Goal: Entertainment & Leisure: Consume media (video, audio)

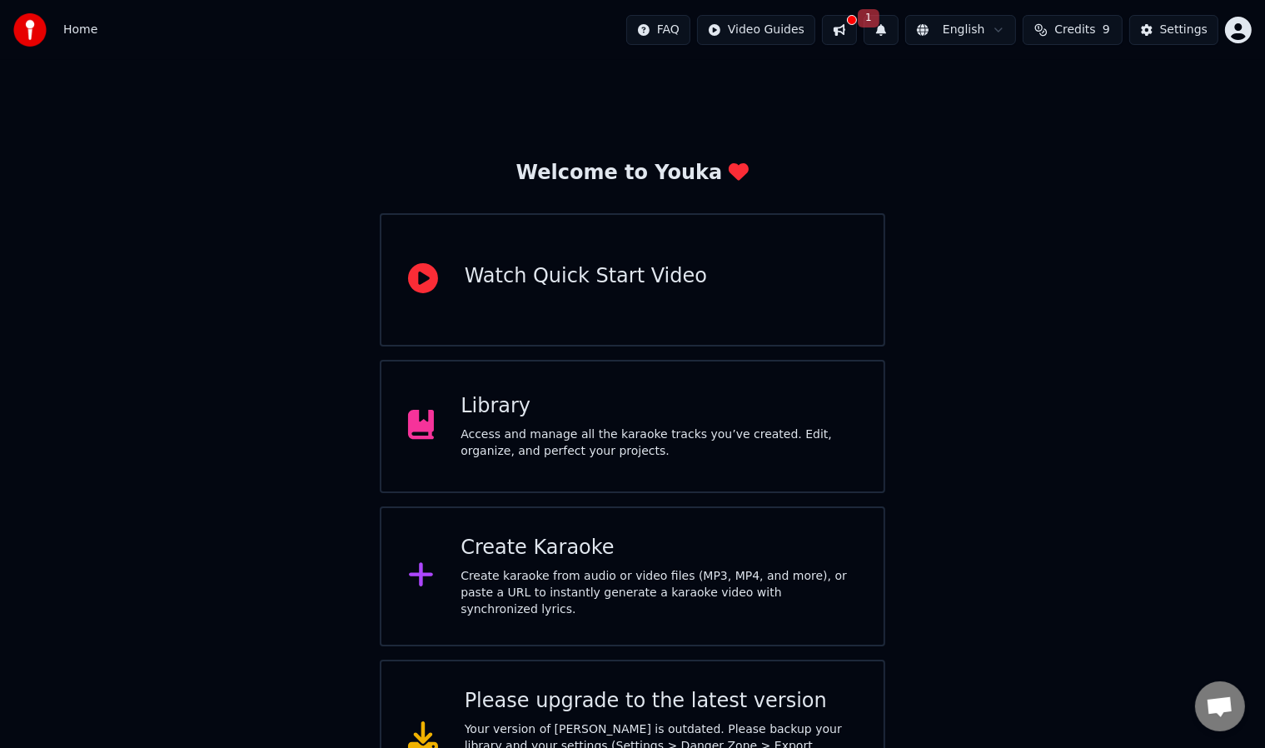
click at [625, 420] on div "Library Access and manage all the karaoke tracks you’ve created. Edit, organize…" at bounding box center [659, 426] width 396 height 67
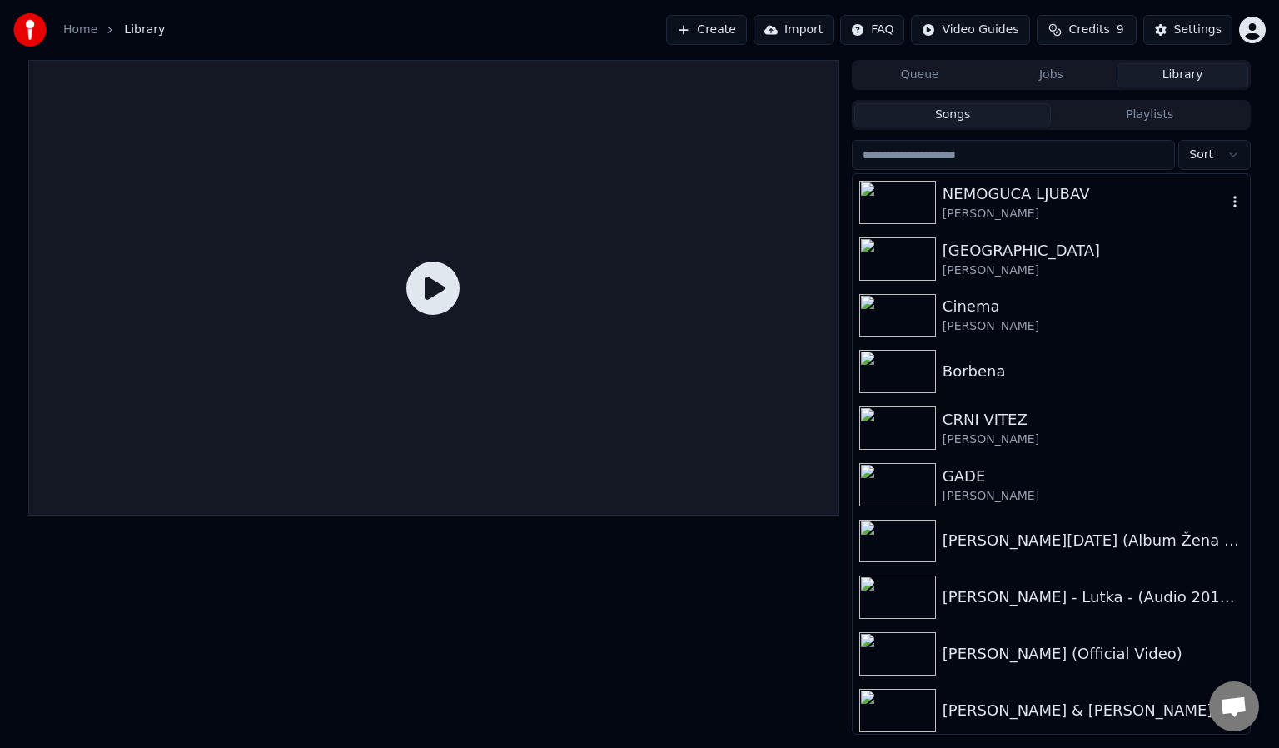
click at [1064, 193] on div "NEMOGUCA LJUBAV" at bounding box center [1085, 193] width 284 height 23
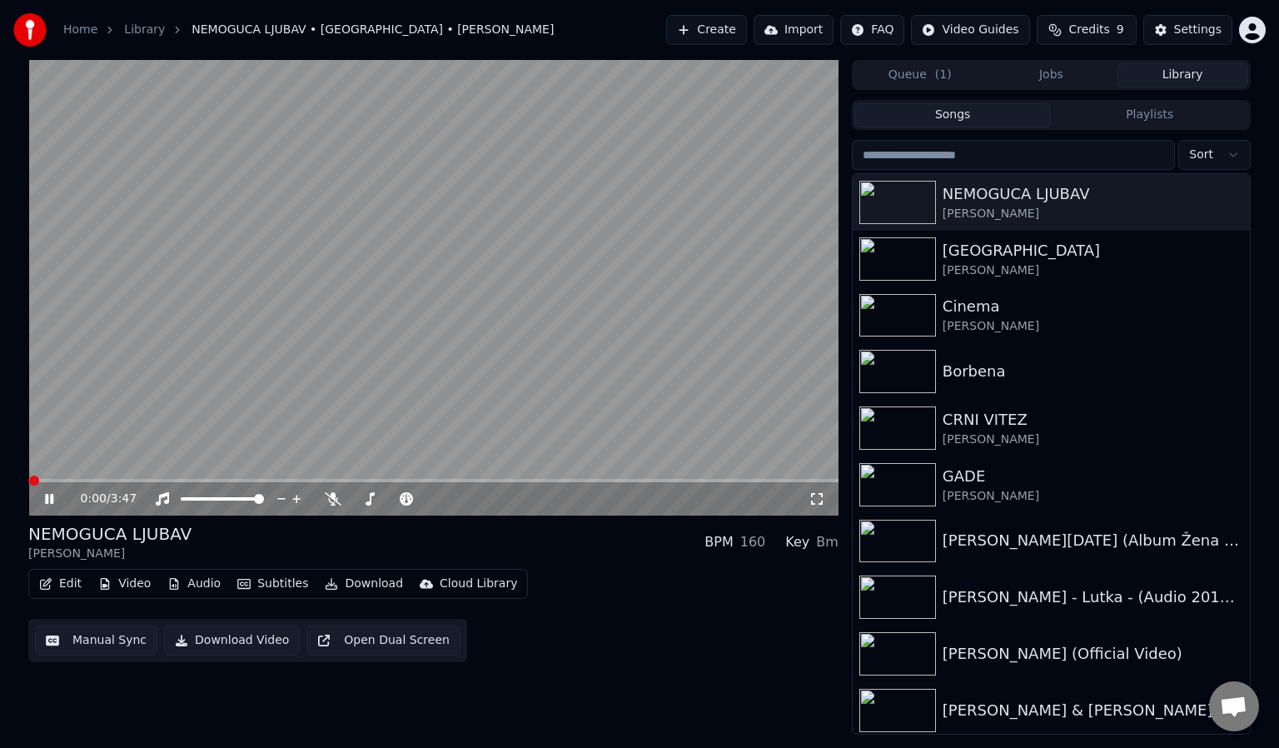
click at [824, 492] on icon at bounding box center [817, 498] width 17 height 13
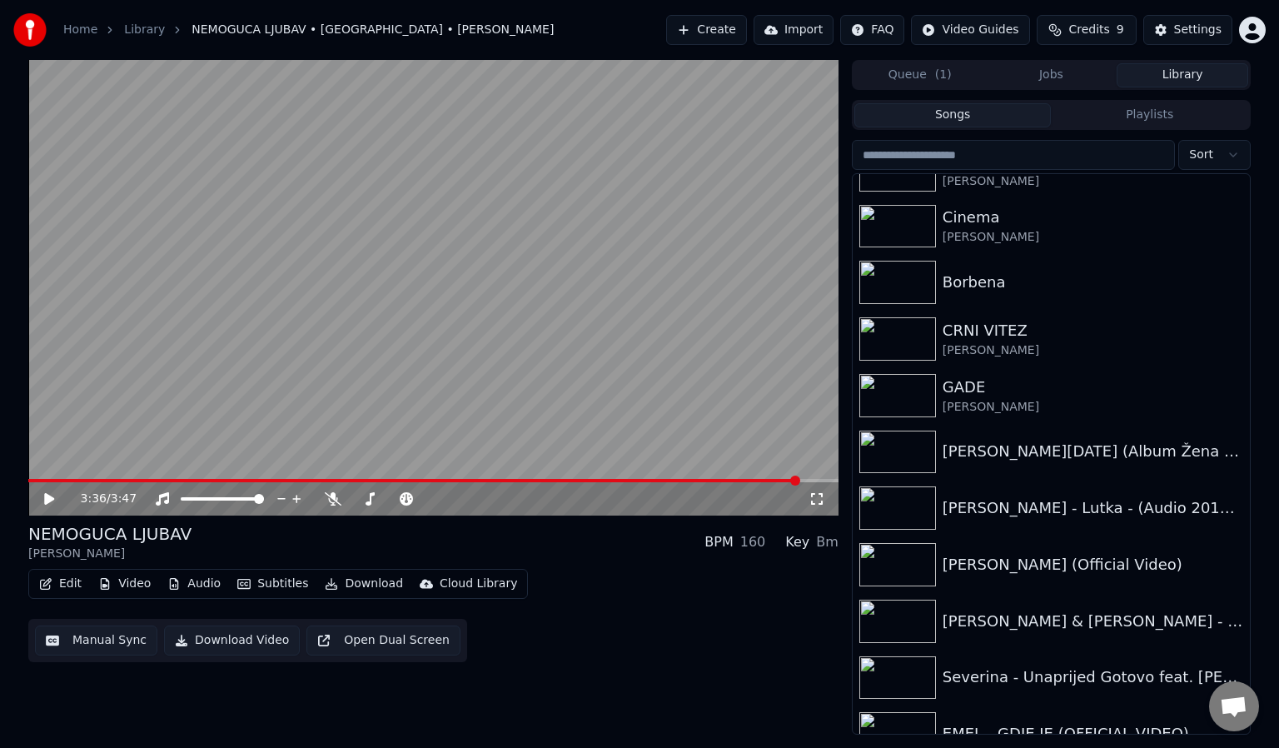
scroll to position [117, 0]
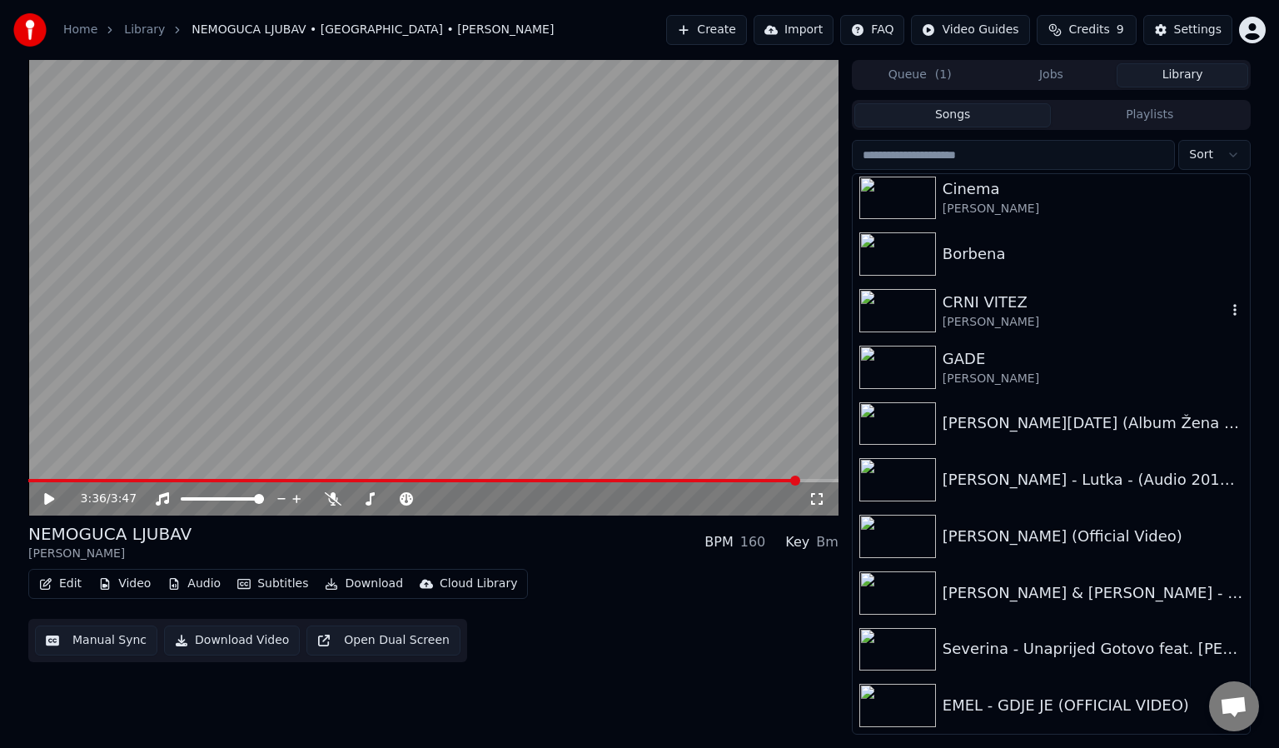
click at [1028, 307] on div "CRNI VITEZ" at bounding box center [1085, 302] width 284 height 23
